Goal: Task Accomplishment & Management: Manage account settings

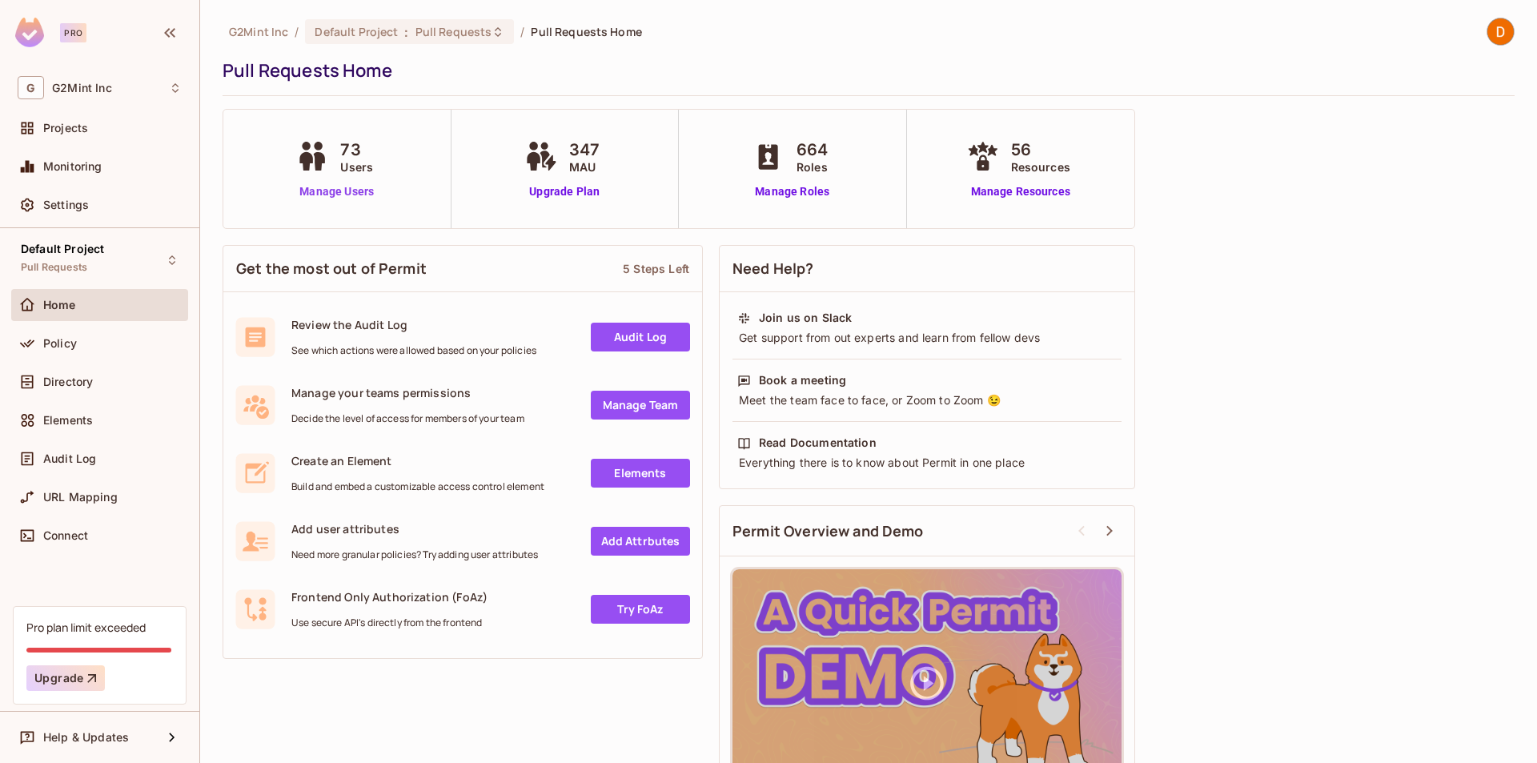
click at [310, 186] on link "Manage Users" at bounding box center [336, 191] width 89 height 17
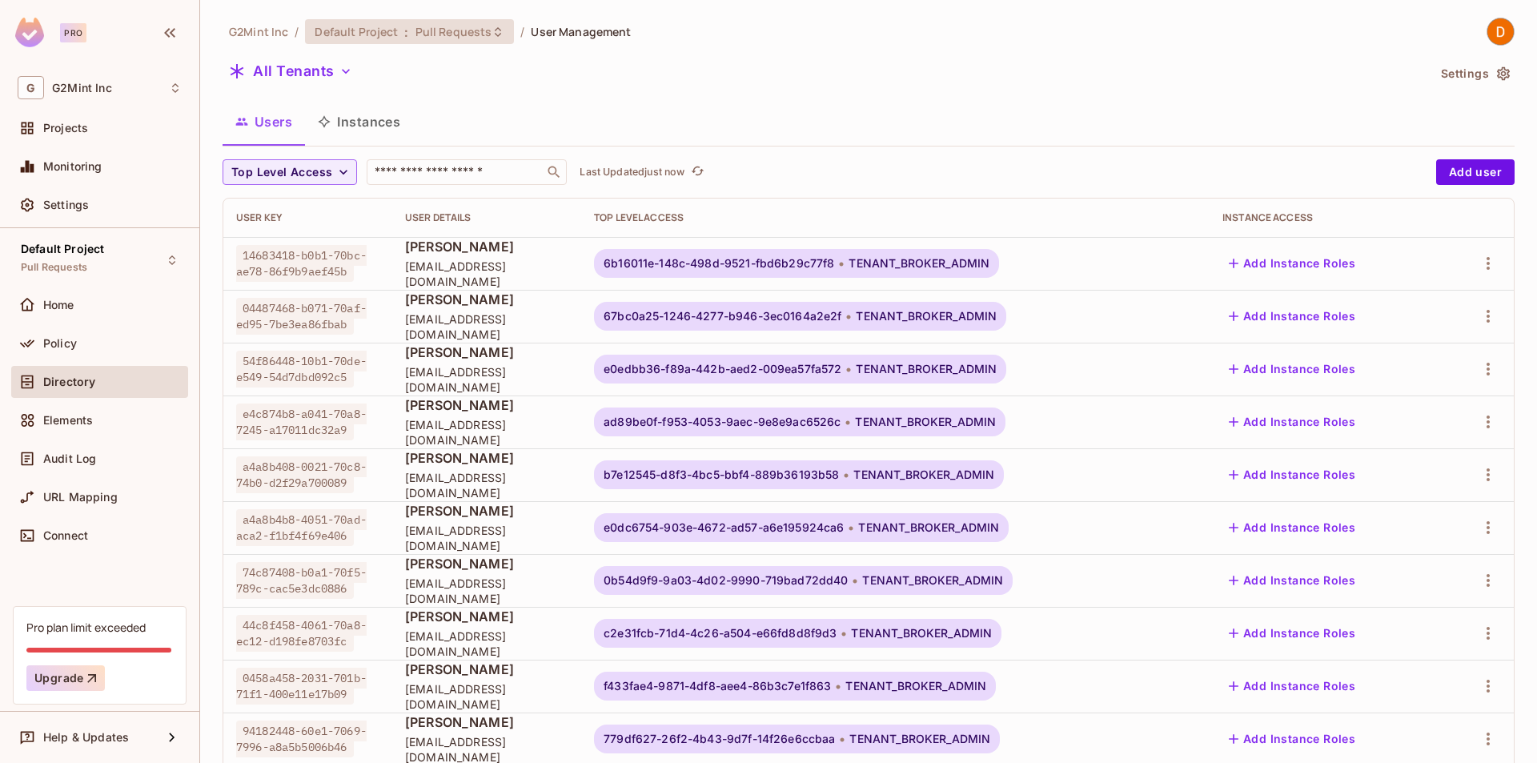
click at [436, 28] on span "Pull Requests" at bounding box center [453, 31] width 77 height 15
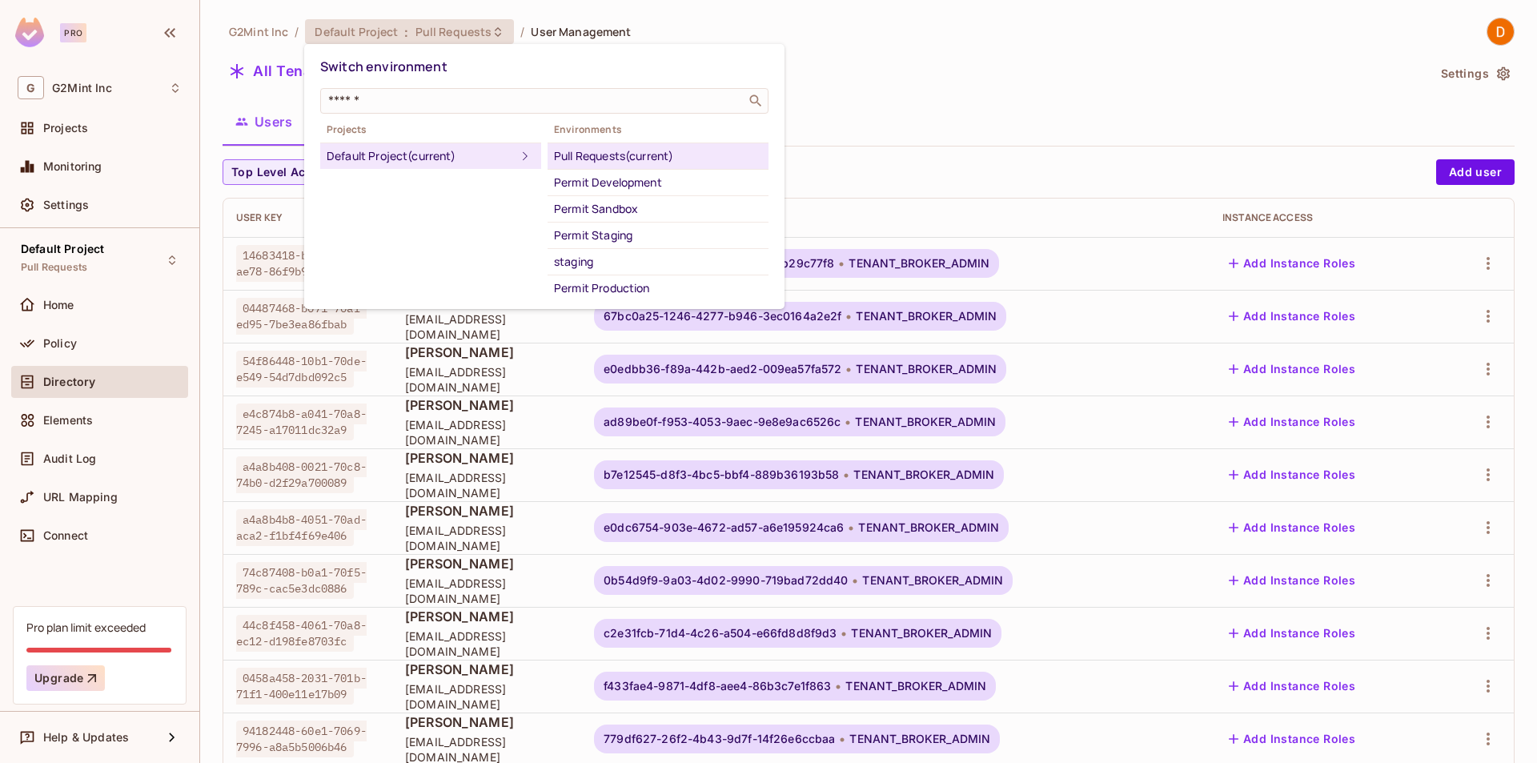
click at [611, 290] on div "Permit Production" at bounding box center [658, 287] width 208 height 19
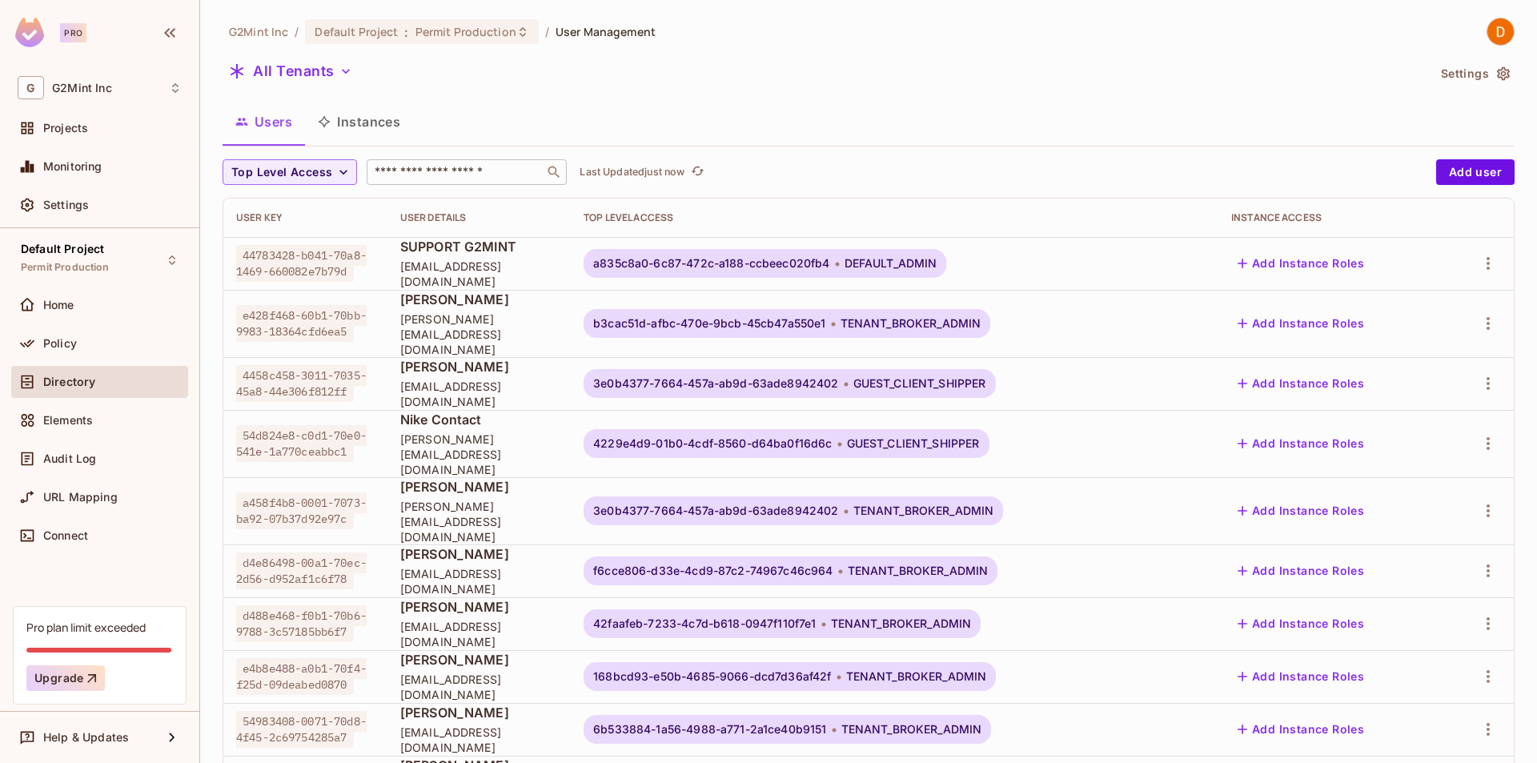
click at [495, 174] on input "text" at bounding box center [455, 172] width 168 height 16
paste input "**********"
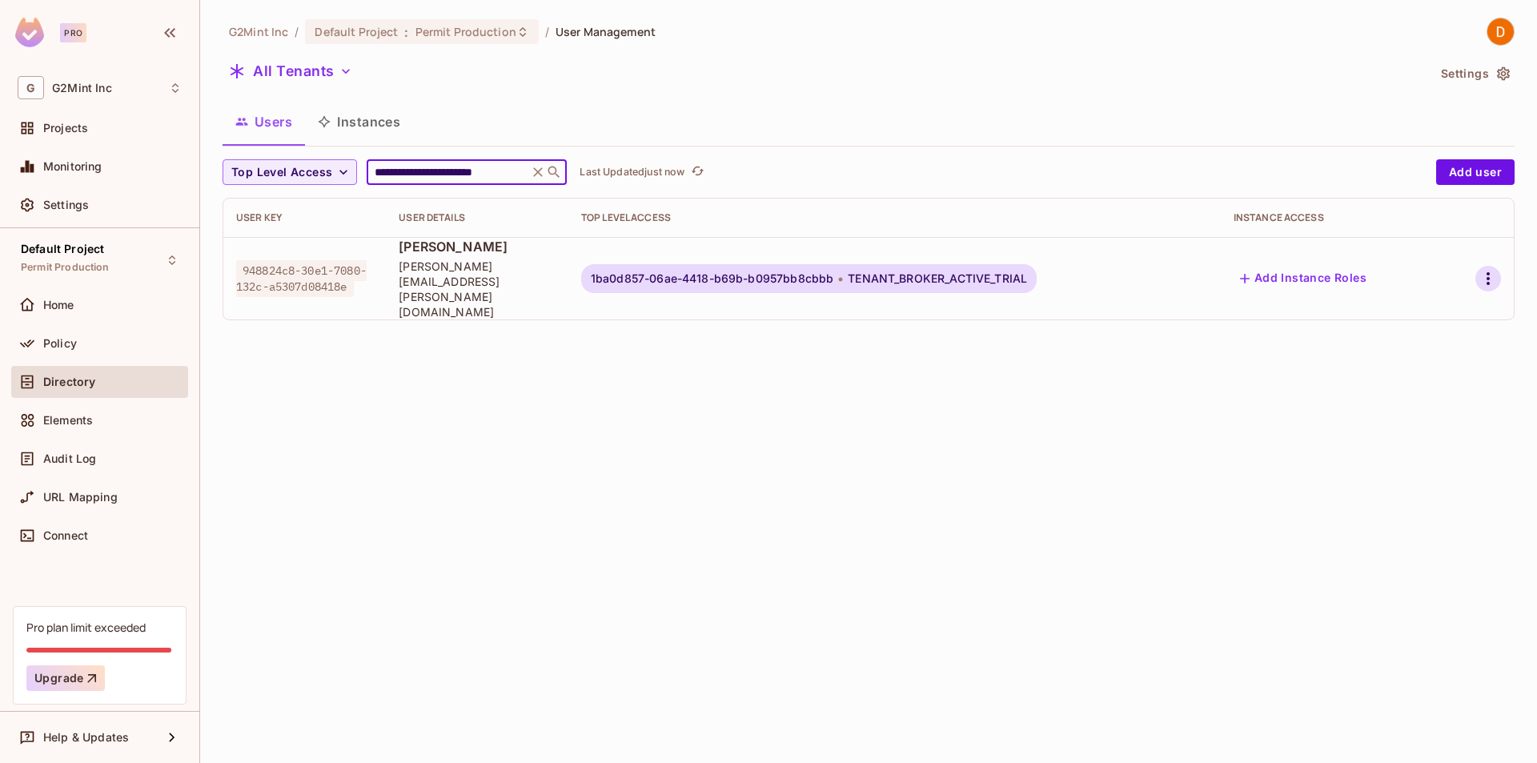
type input "**********"
click at [1475, 266] on div at bounding box center [1478, 279] width 44 height 26
click at [1489, 272] on icon "button" at bounding box center [1487, 278] width 3 height 13
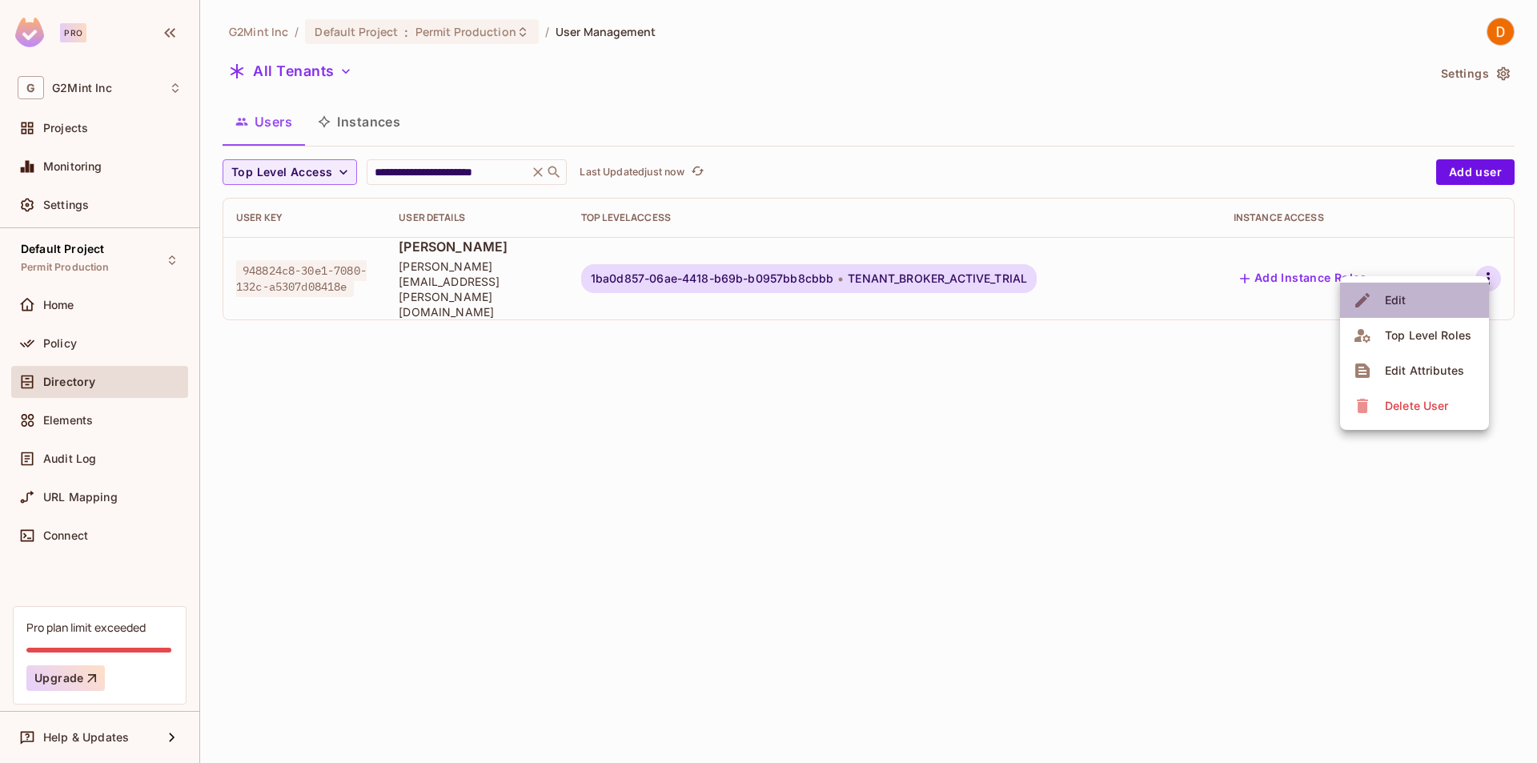
click at [1419, 295] on li "Edit" at bounding box center [1414, 299] width 149 height 35
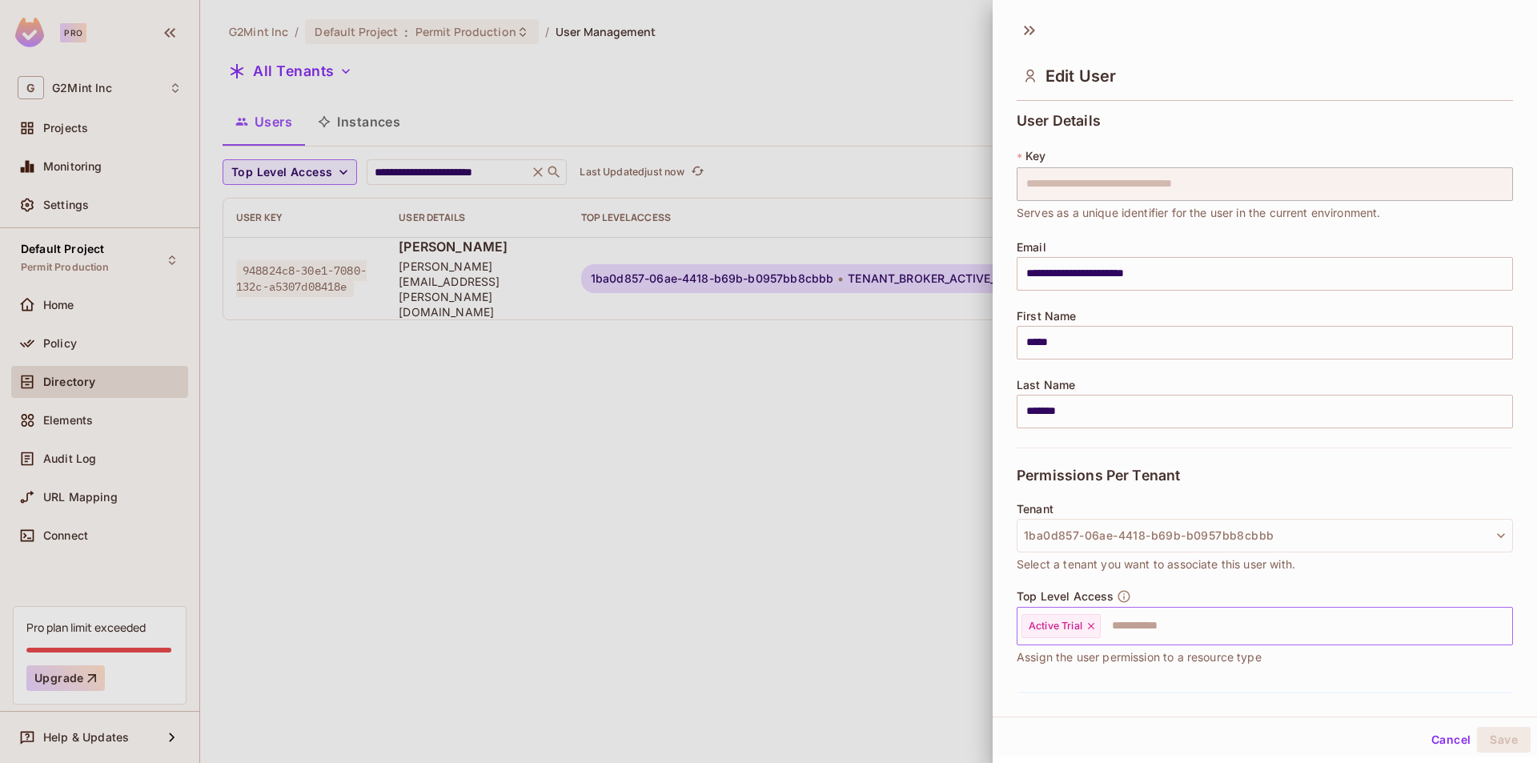
click at [1080, 634] on div "Active Trial" at bounding box center [1060, 626] width 79 height 24
click at [1093, 625] on icon at bounding box center [1091, 626] width 6 height 6
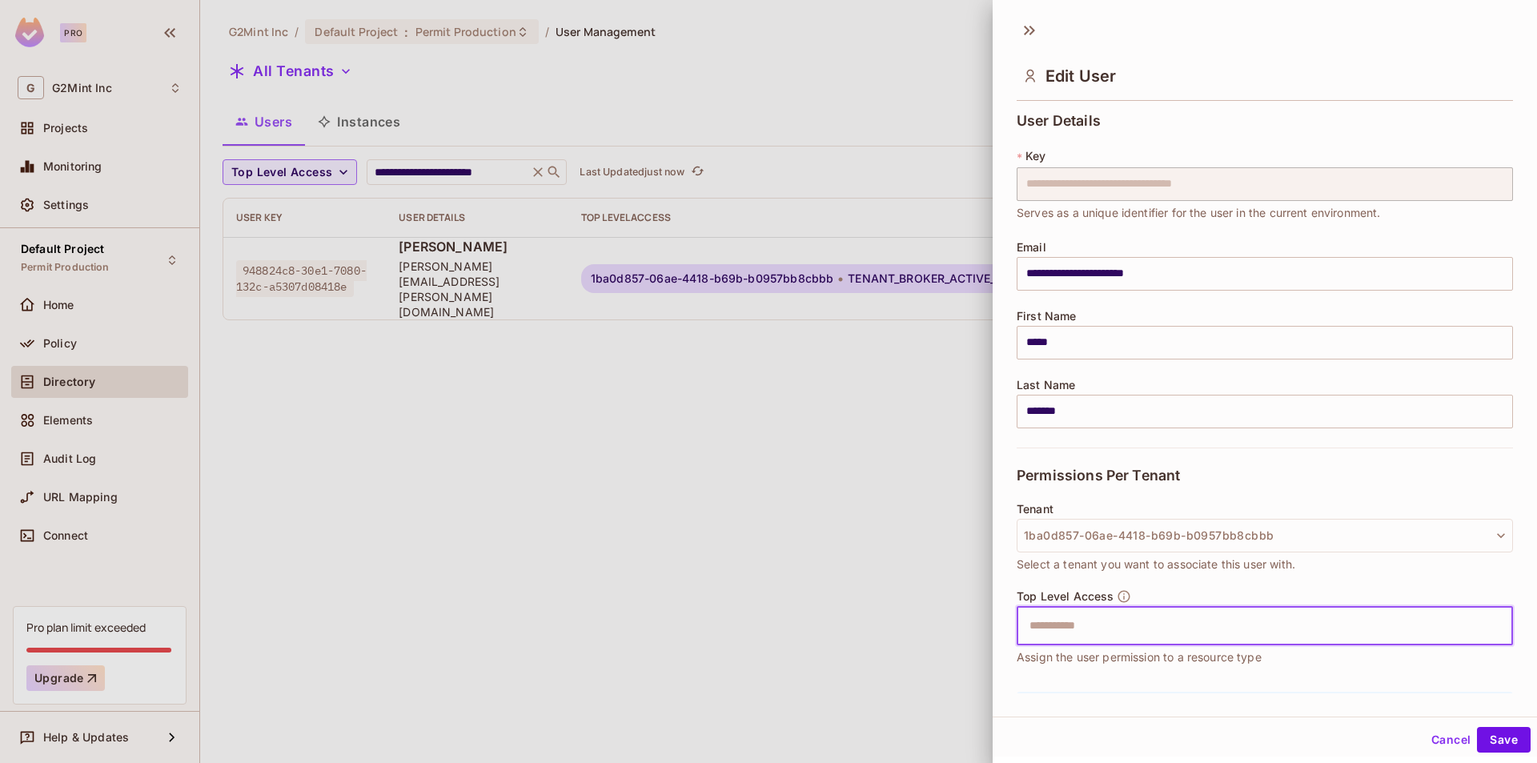
click at [1154, 622] on input "text" at bounding box center [1251, 626] width 462 height 32
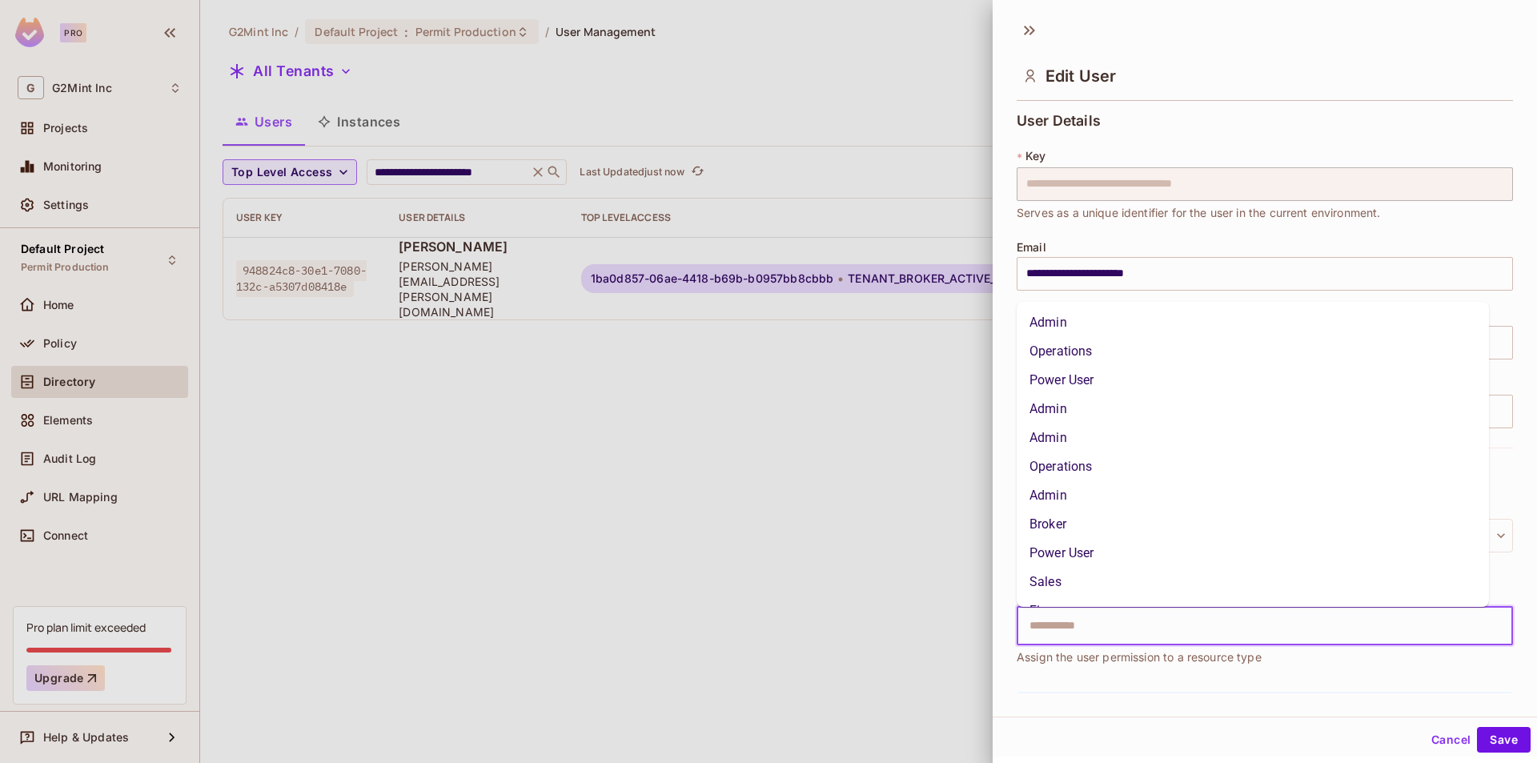
click at [1136, 328] on li "Admin" at bounding box center [1252, 322] width 472 height 29
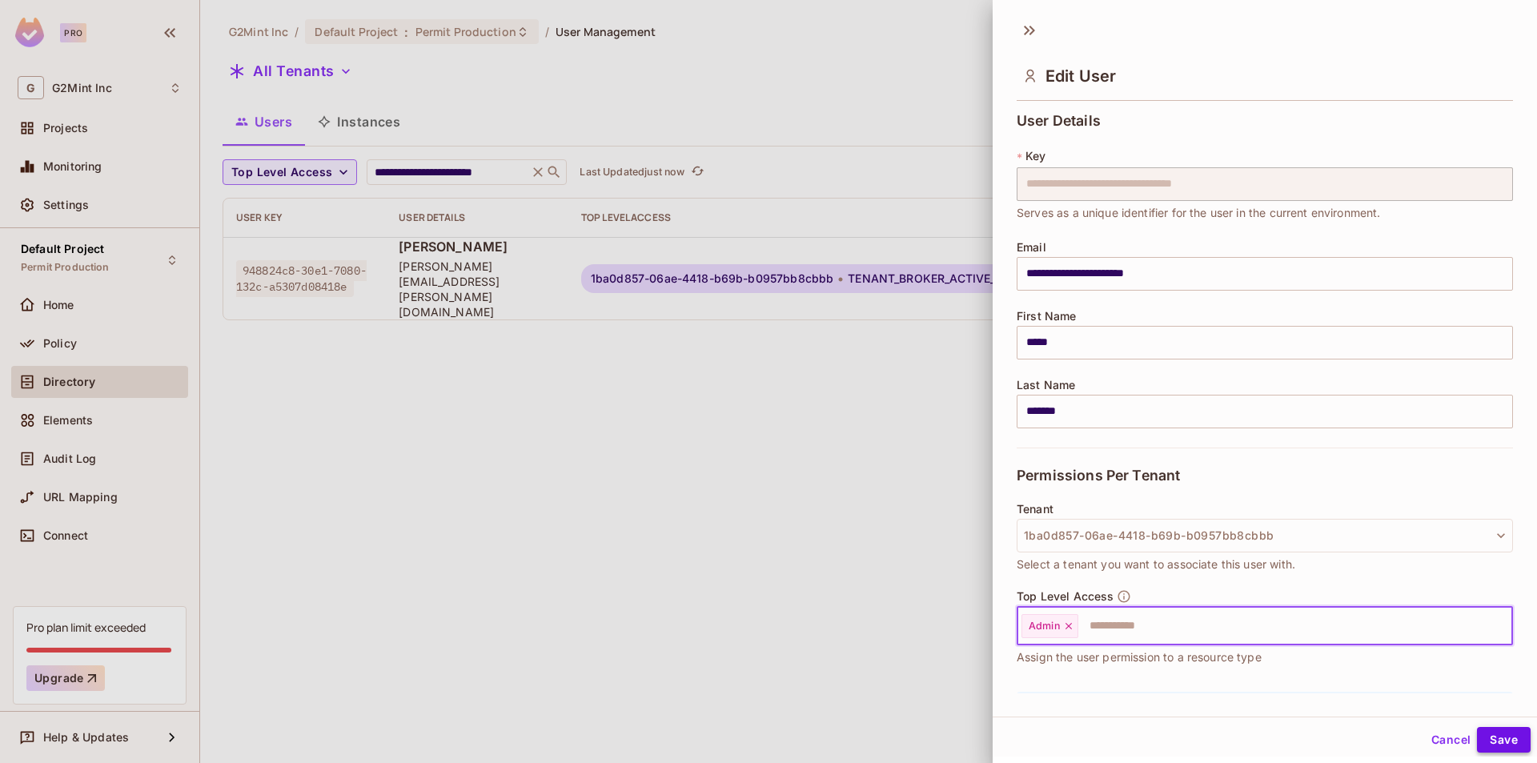
click at [1489, 741] on button "Save" at bounding box center [1503, 740] width 54 height 26
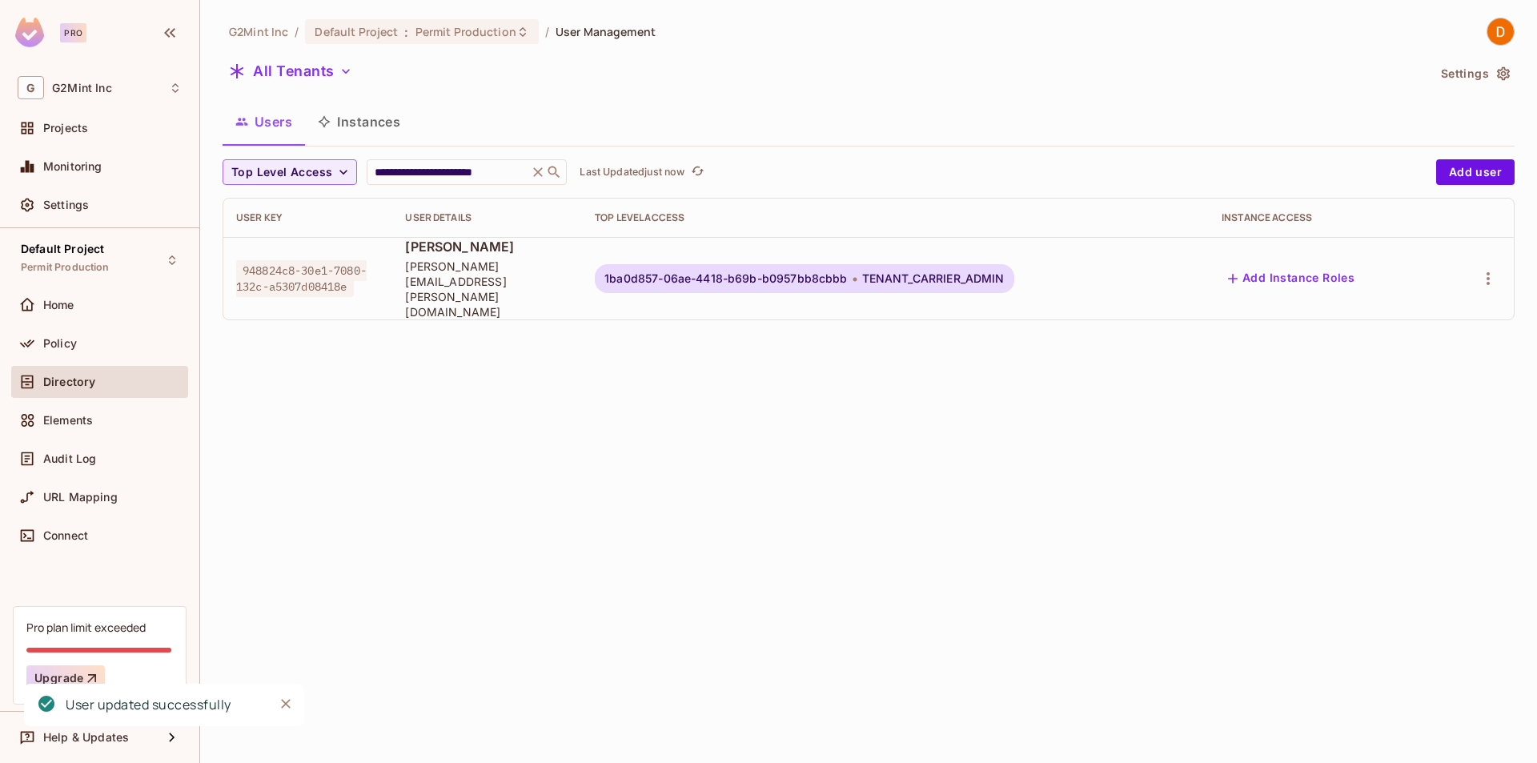
click at [1491, 276] on div at bounding box center [1477, 279] width 46 height 26
click at [1489, 272] on icon "button" at bounding box center [1487, 278] width 3 height 13
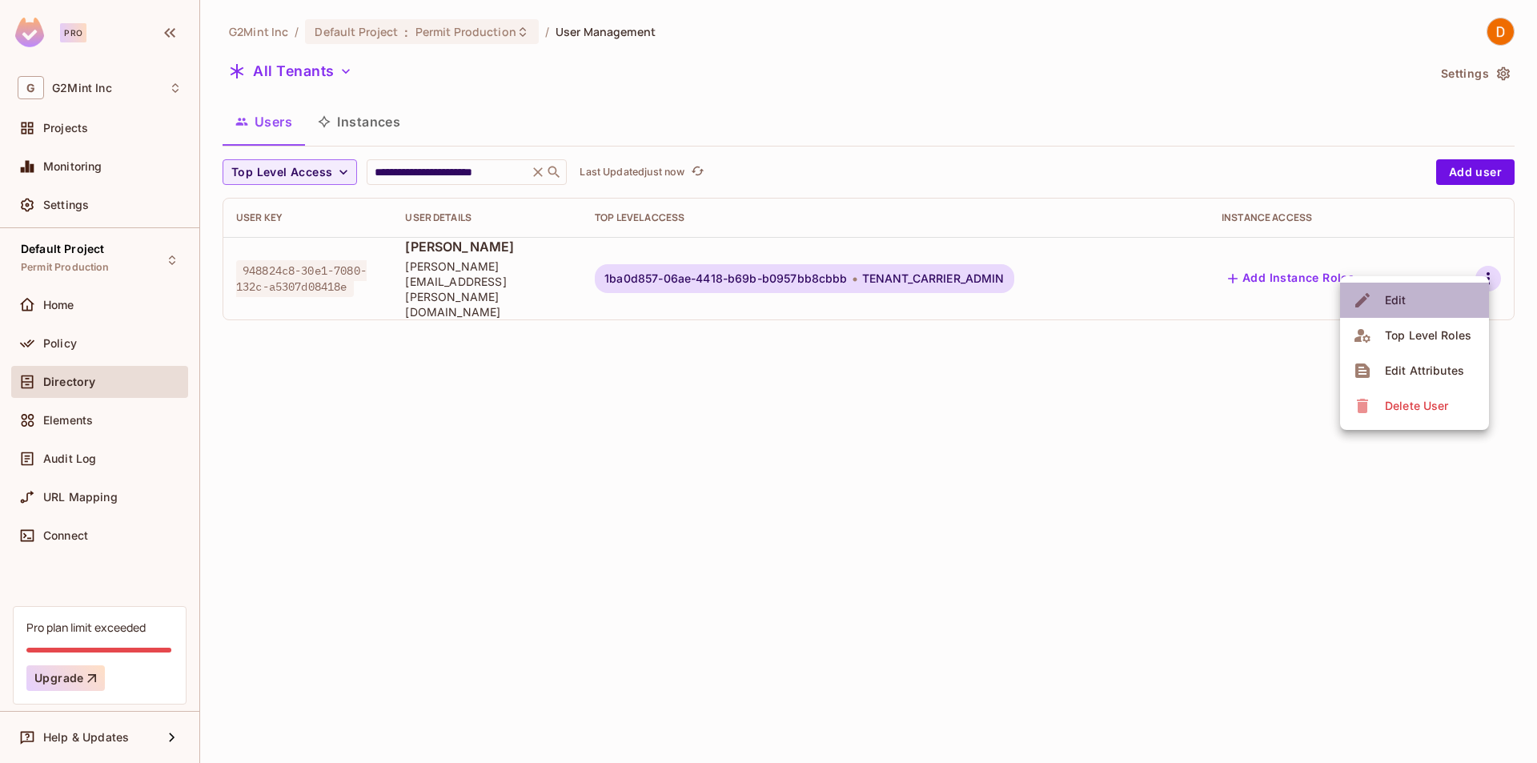
click at [1393, 305] on div "Edit" at bounding box center [1395, 300] width 22 height 16
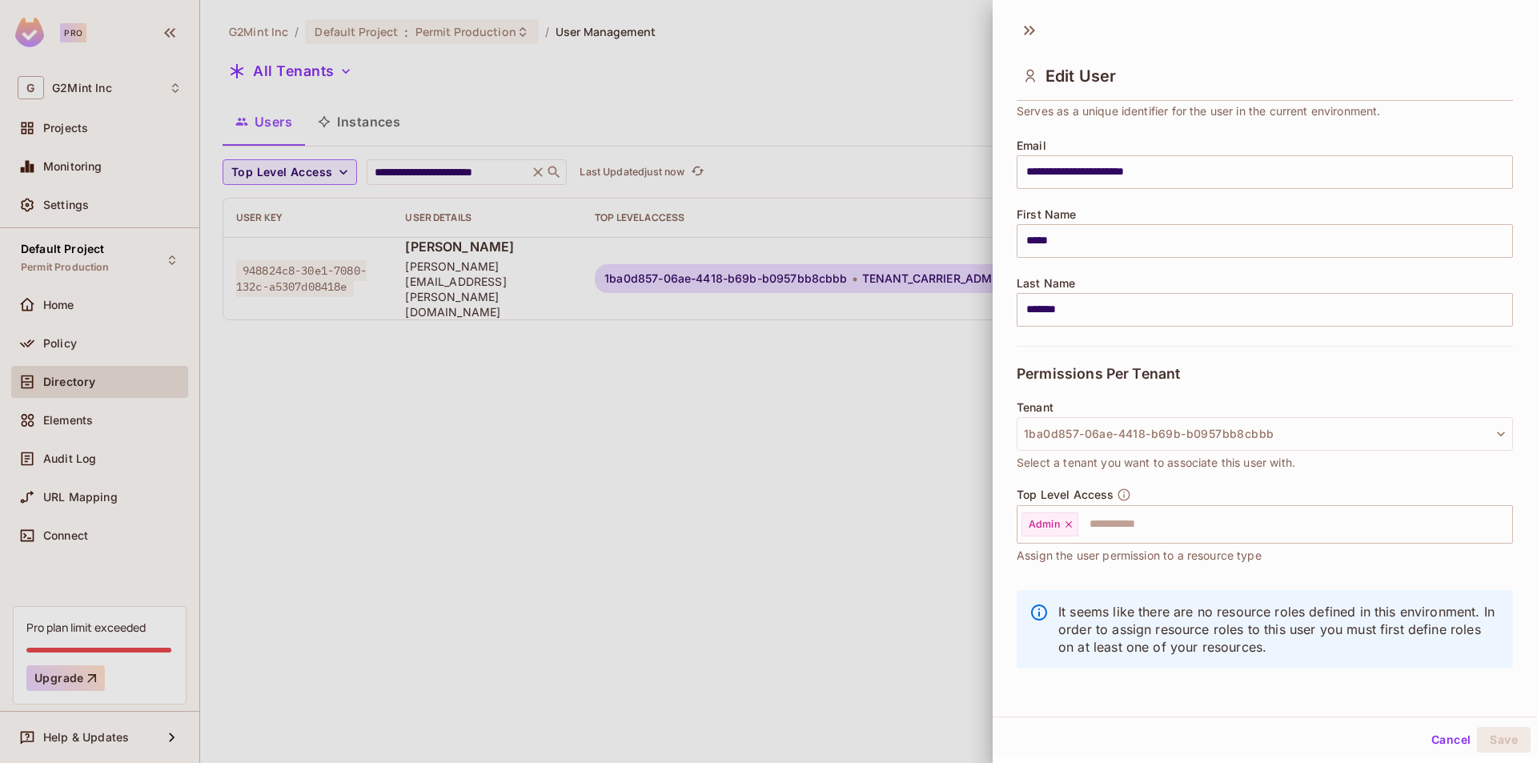
scroll to position [102, 0]
click at [1128, 531] on input "text" at bounding box center [1281, 523] width 402 height 32
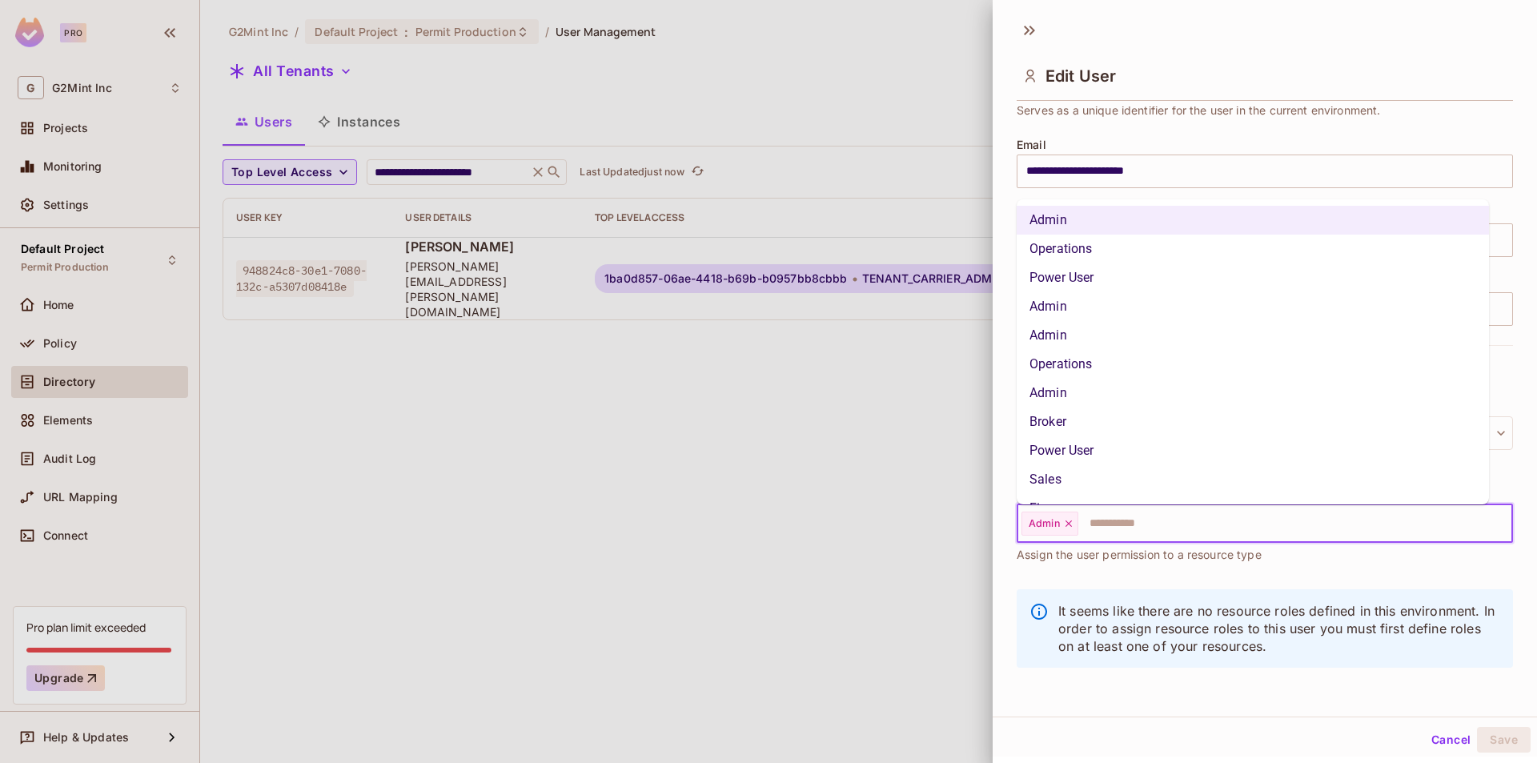
click at [1101, 302] on li "Admin" at bounding box center [1252, 306] width 472 height 29
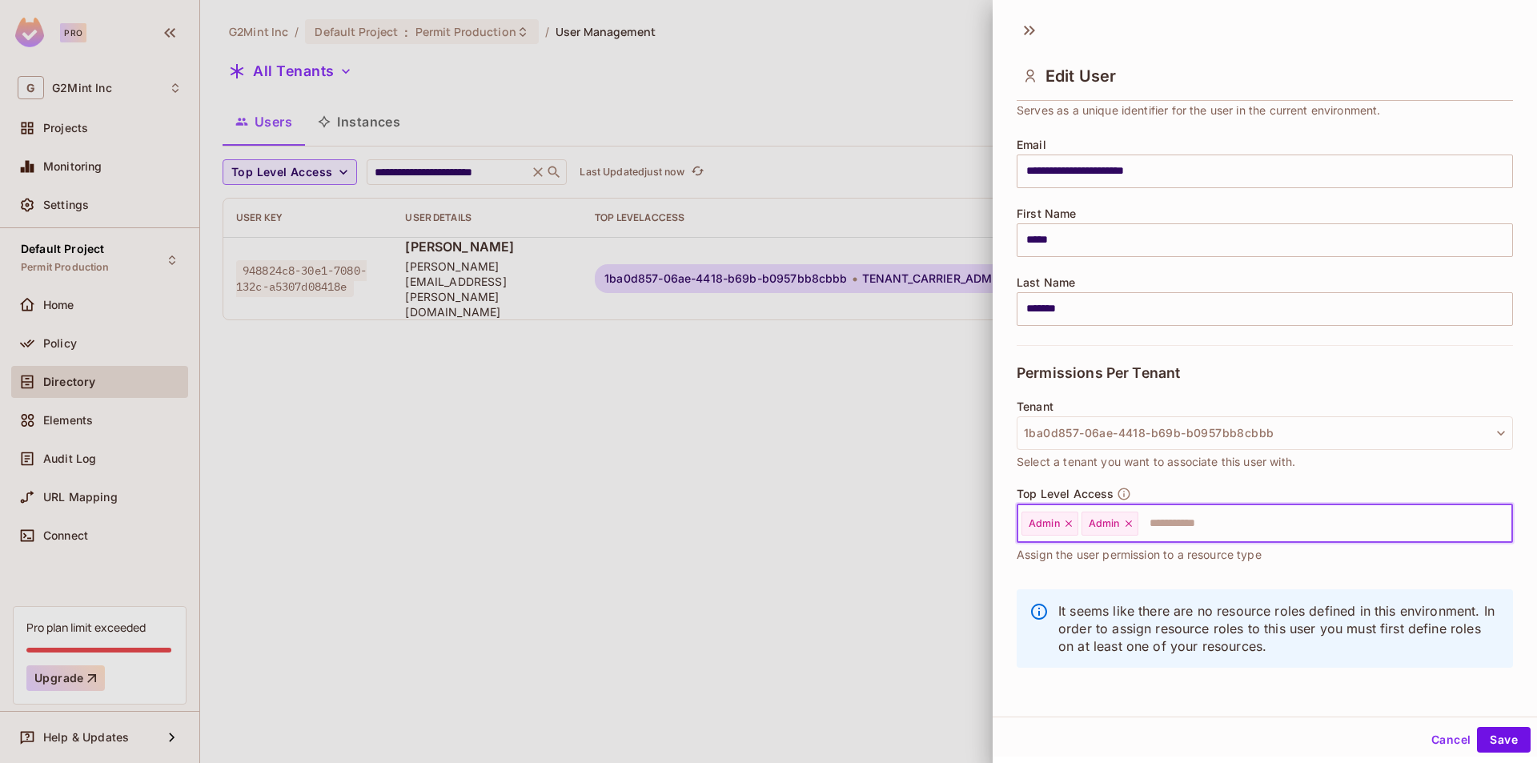
click at [1071, 519] on icon at bounding box center [1068, 523] width 11 height 11
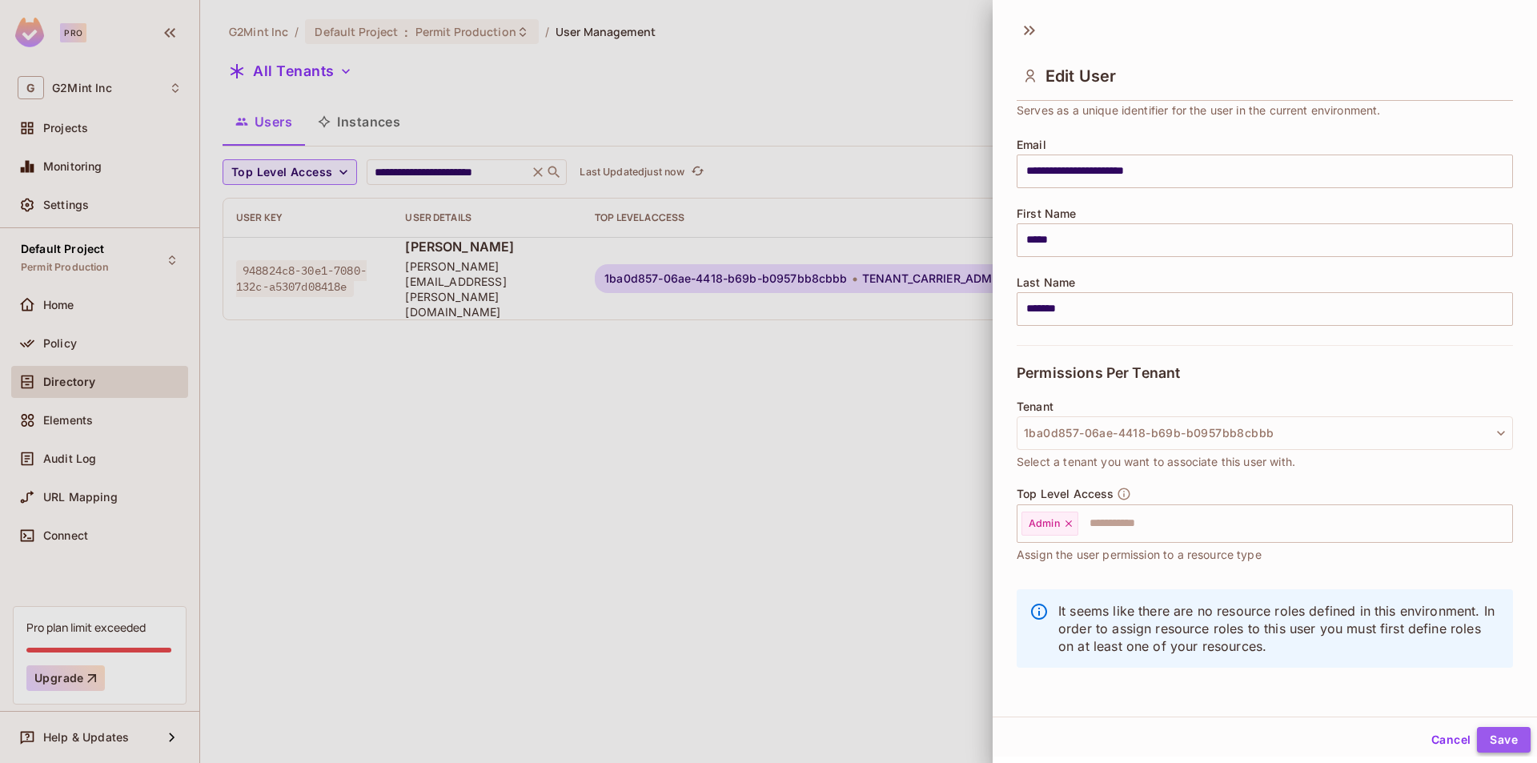
click at [1490, 737] on button "Save" at bounding box center [1503, 740] width 54 height 26
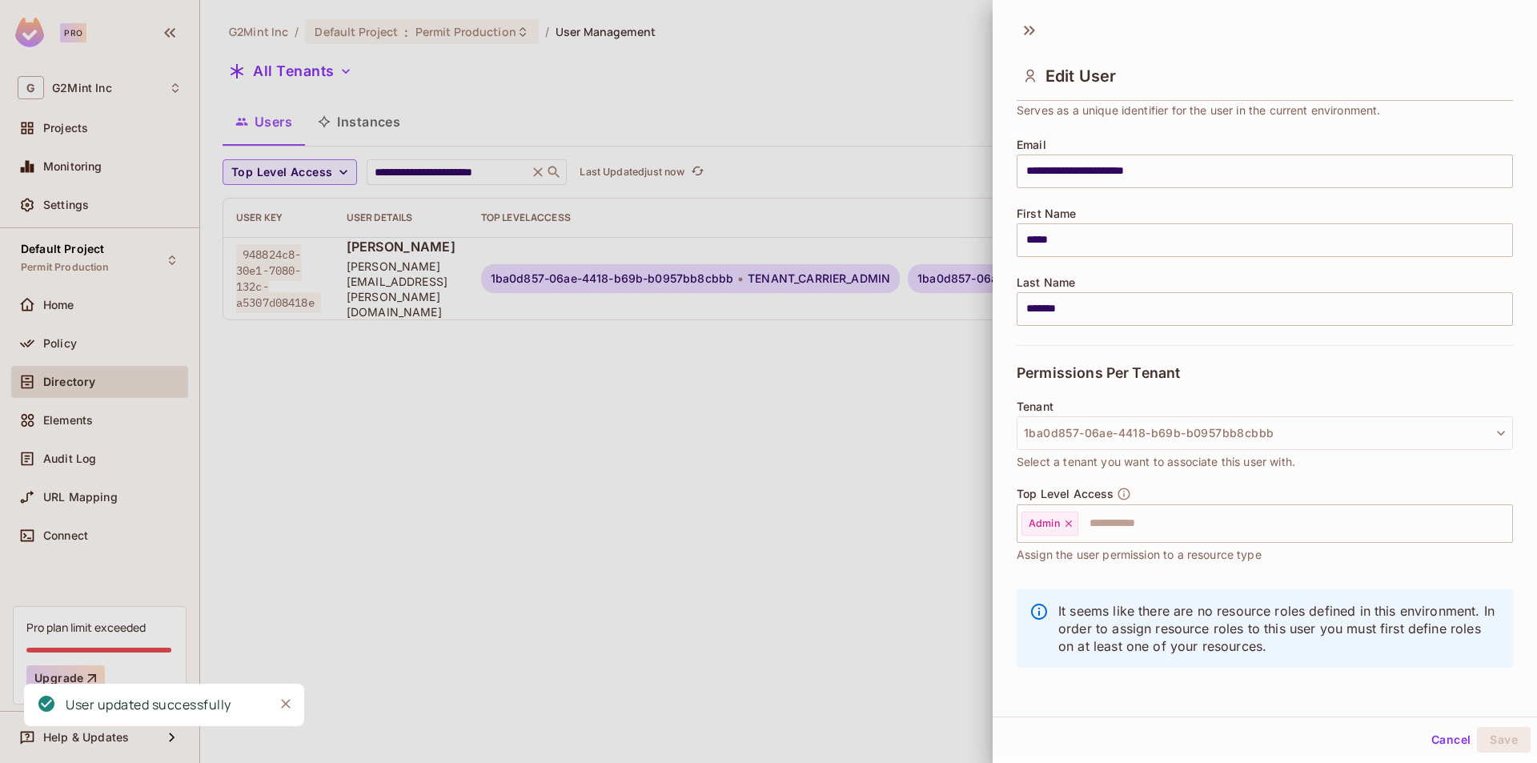
scroll to position [0, 0]
